Goal: Transaction & Acquisition: Obtain resource

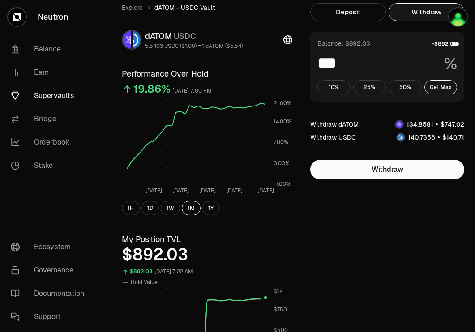
scroll to position [33, 0]
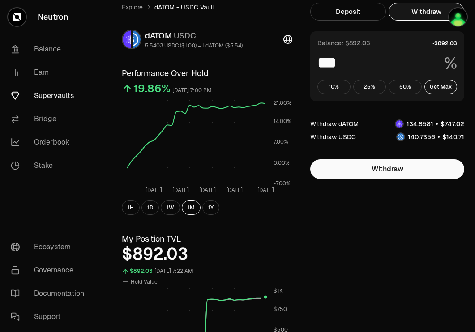
click at [52, 95] on link "Supervaults" at bounding box center [50, 95] width 93 height 23
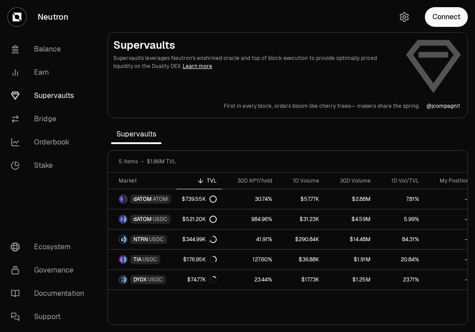
click at [450, 23] on button "Connect" at bounding box center [446, 17] width 43 height 20
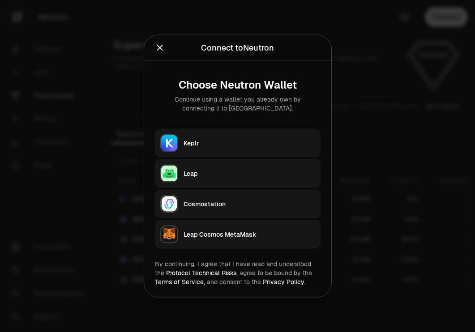
click at [200, 145] on div "Keplr" at bounding box center [250, 143] width 132 height 9
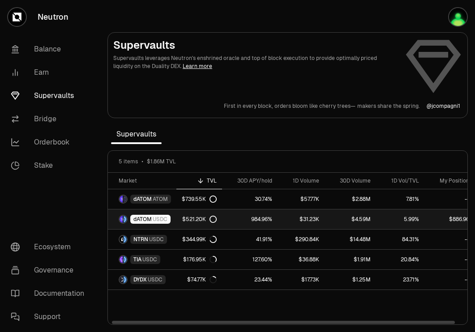
click at [144, 221] on span "dATOM" at bounding box center [143, 219] width 18 height 7
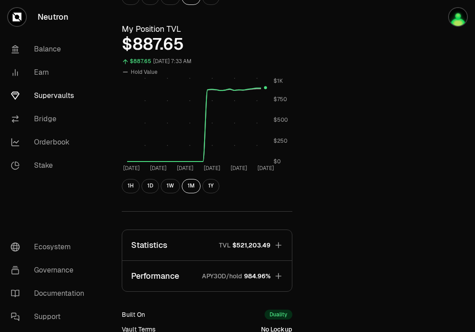
scroll to position [258, 0]
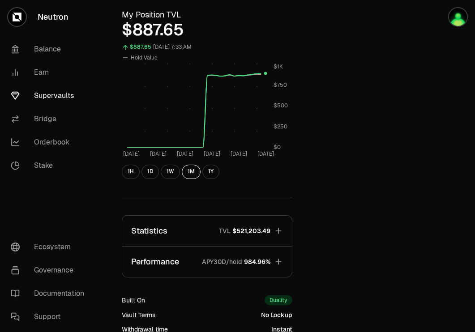
click at [243, 225] on button "Statistics TVL $521,203.49" at bounding box center [207, 231] width 170 height 30
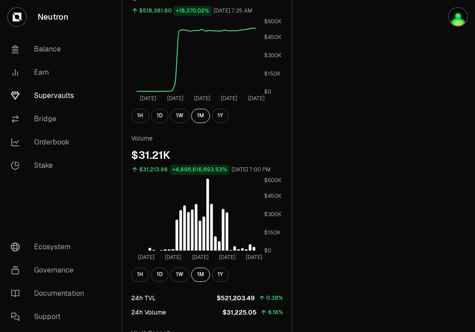
scroll to position [550, 0]
